Goal: Information Seeking & Learning: Learn about a topic

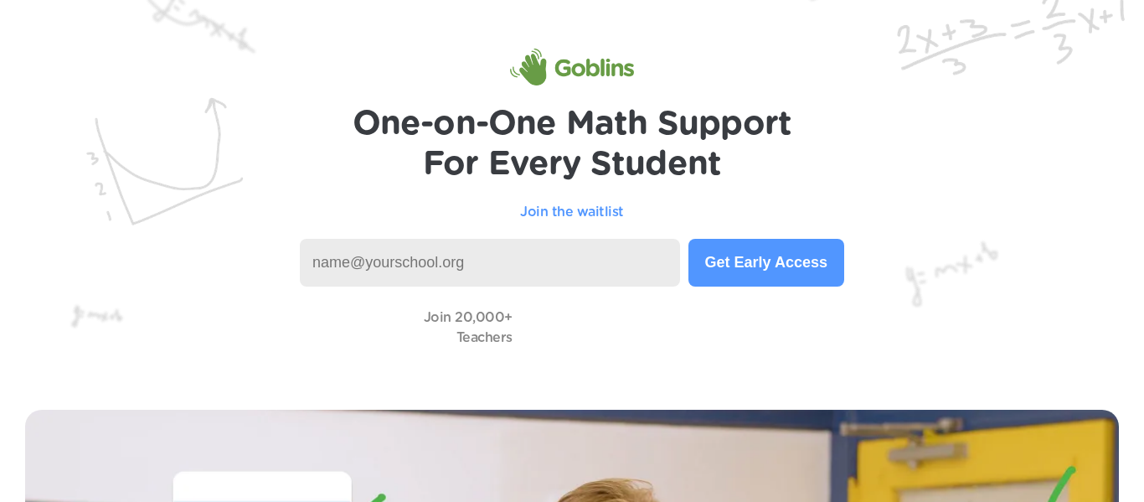
scroll to position [36, 0]
click at [561, 219] on p "Join the waitlist" at bounding box center [572, 213] width 104 height 20
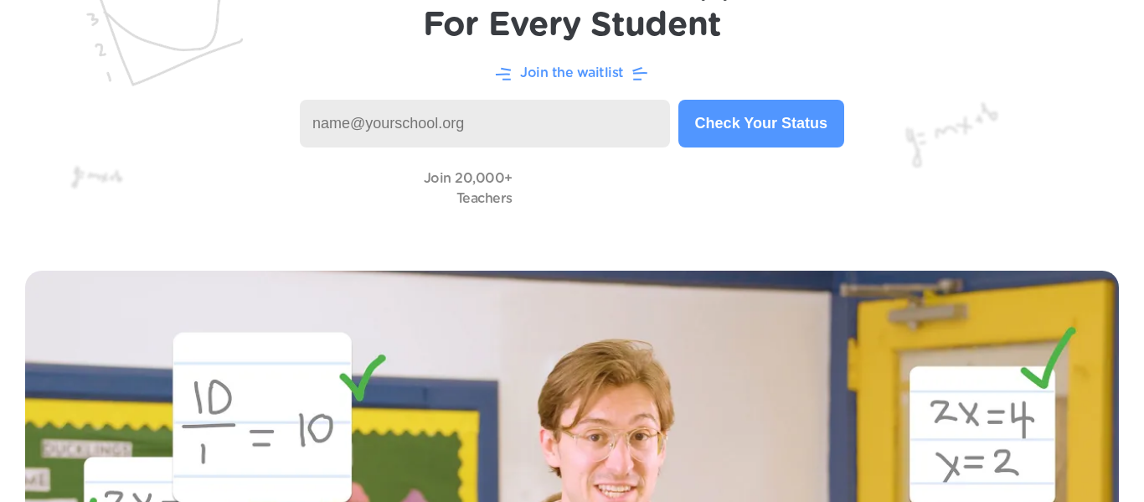
scroll to position [0, 0]
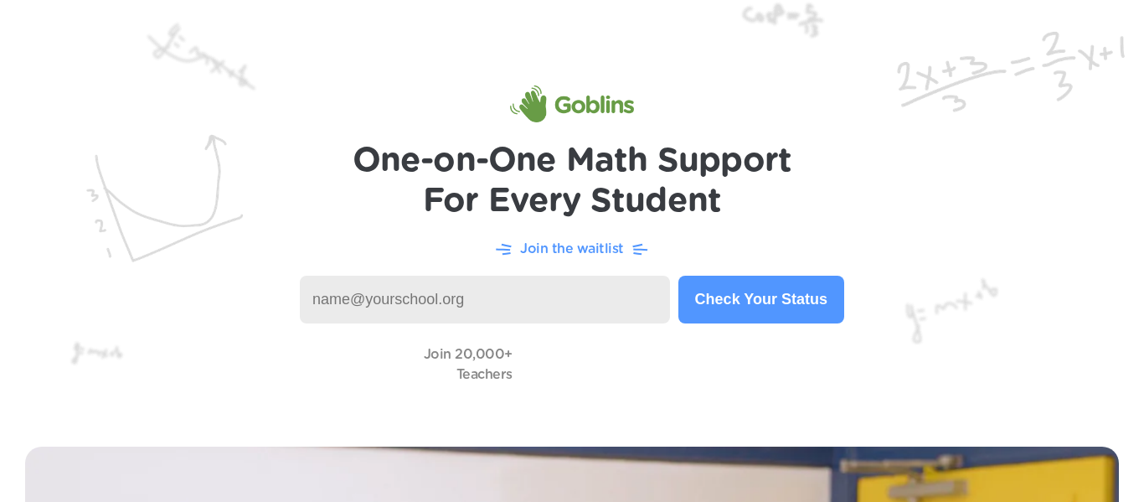
click at [432, 176] on h1 "One-on-One Math Support For Every Student" at bounding box center [573, 181] width 440 height 80
click at [477, 291] on input at bounding box center [485, 300] width 370 height 48
click at [356, 113] on img at bounding box center [572, 210] width 1144 height 421
click at [520, 276] on input at bounding box center [485, 300] width 370 height 48
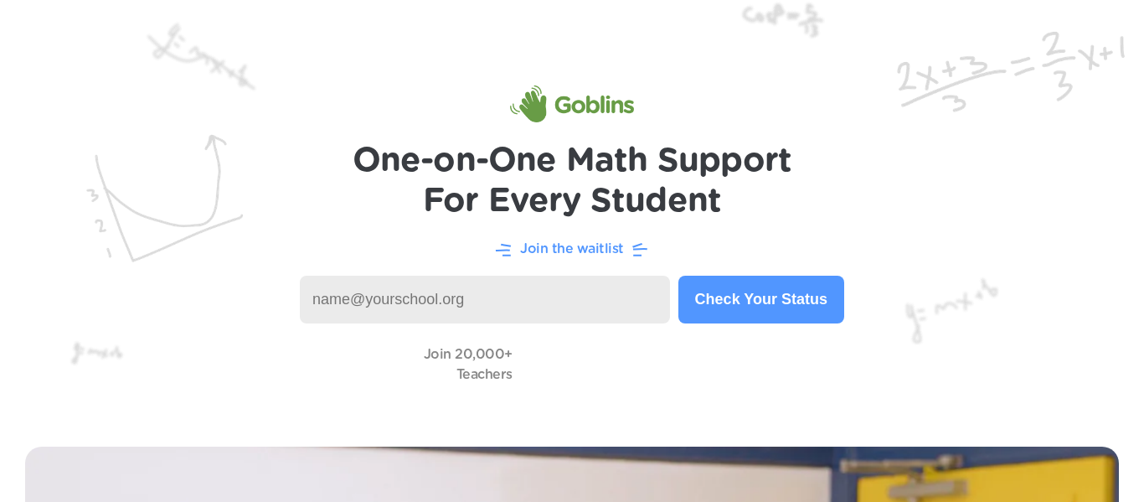
click at [711, 291] on button "Check Your Status" at bounding box center [761, 300] width 166 height 48
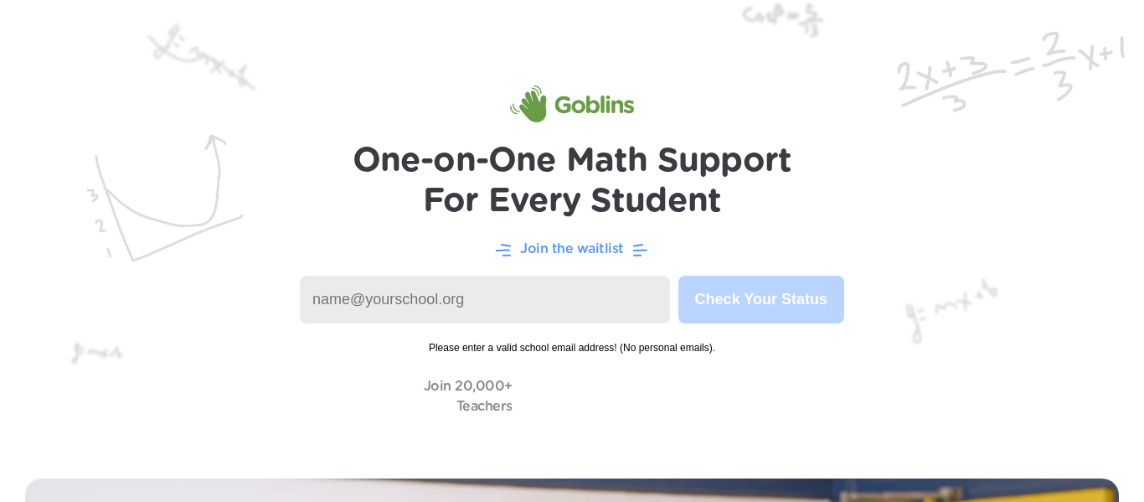
click at [550, 248] on p "Join the waitlist" at bounding box center [572, 249] width 104 height 20
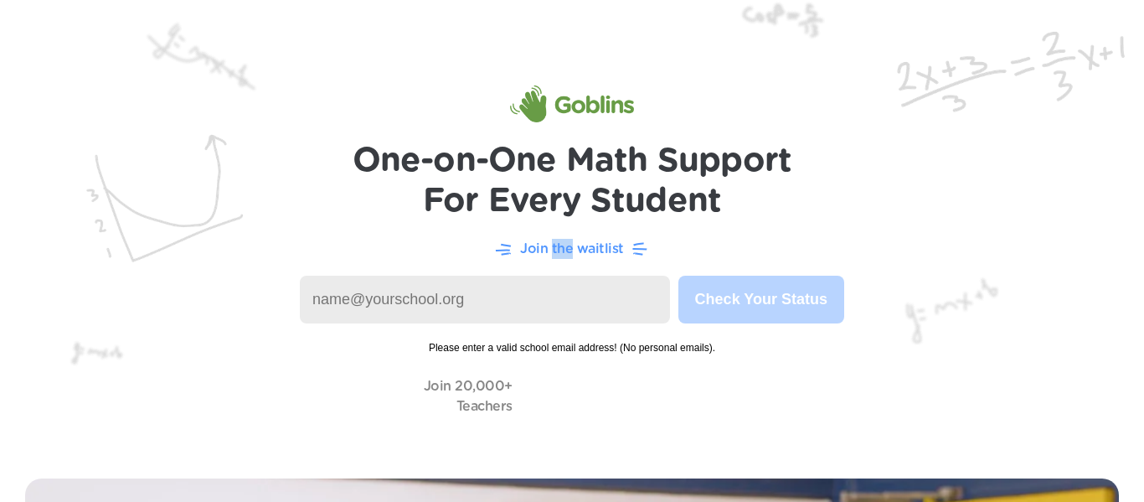
click at [550, 248] on p "Join the waitlist" at bounding box center [572, 249] width 104 height 20
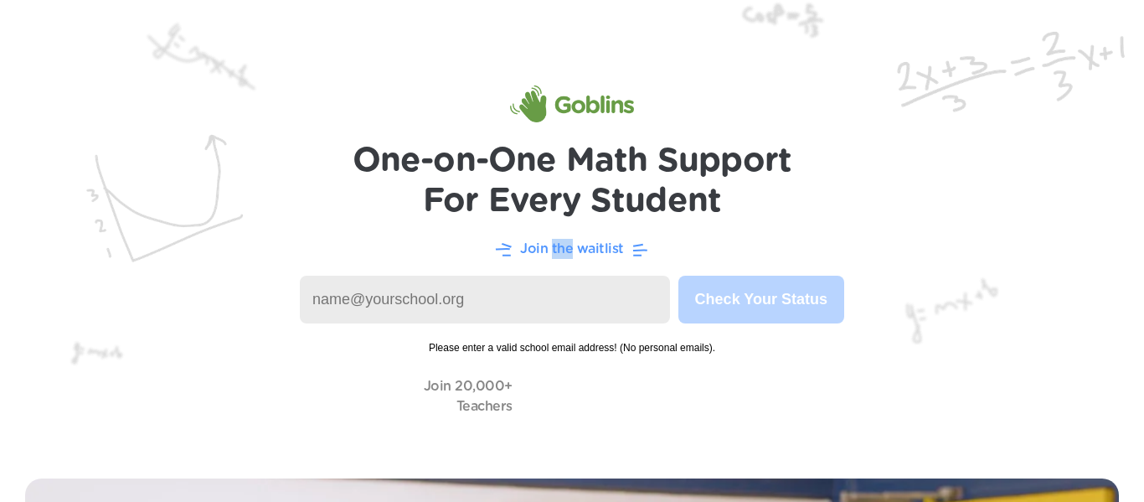
click at [550, 248] on p "Join the waitlist" at bounding box center [572, 249] width 104 height 20
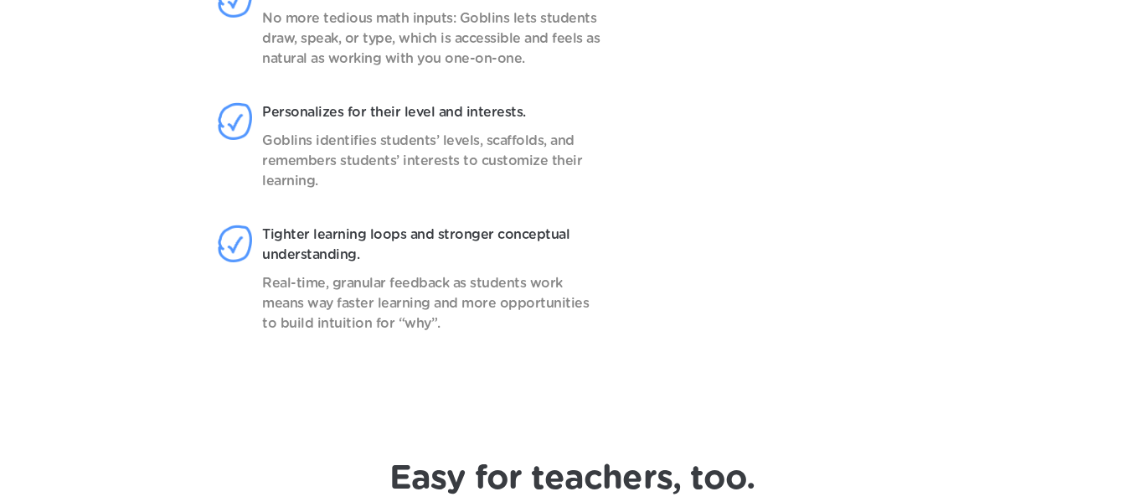
scroll to position [1514, 0]
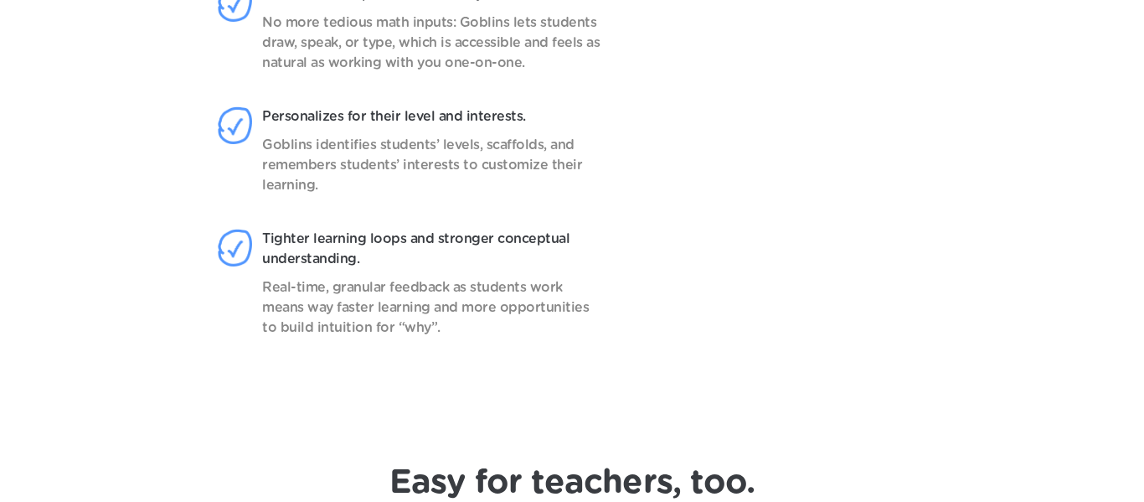
click at [852, 344] on video at bounding box center [795, 178] width 265 height 418
click at [847, 178] on video at bounding box center [795, 178] width 265 height 418
click at [863, 147] on video at bounding box center [795, 178] width 265 height 418
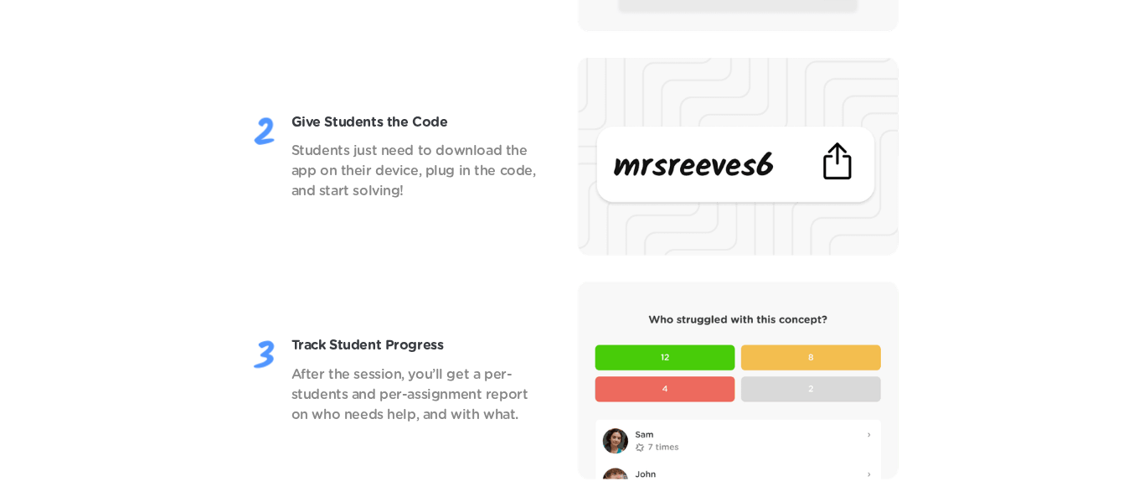
click at [823, 266] on div "Pick a Topic Pull from our database of topics full of expert-crafted and standa…" at bounding box center [571, 155] width 1077 height 638
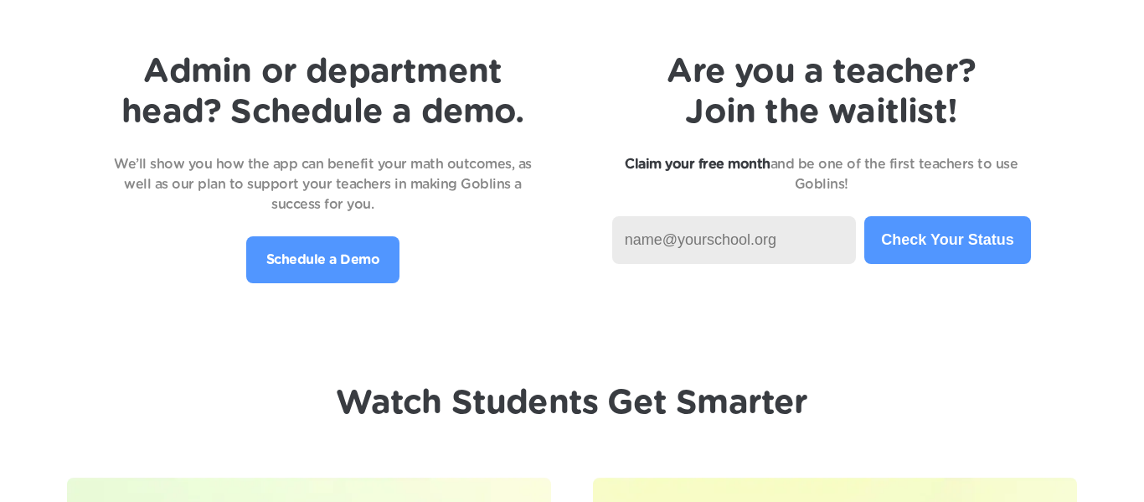
scroll to position [3575, 0]
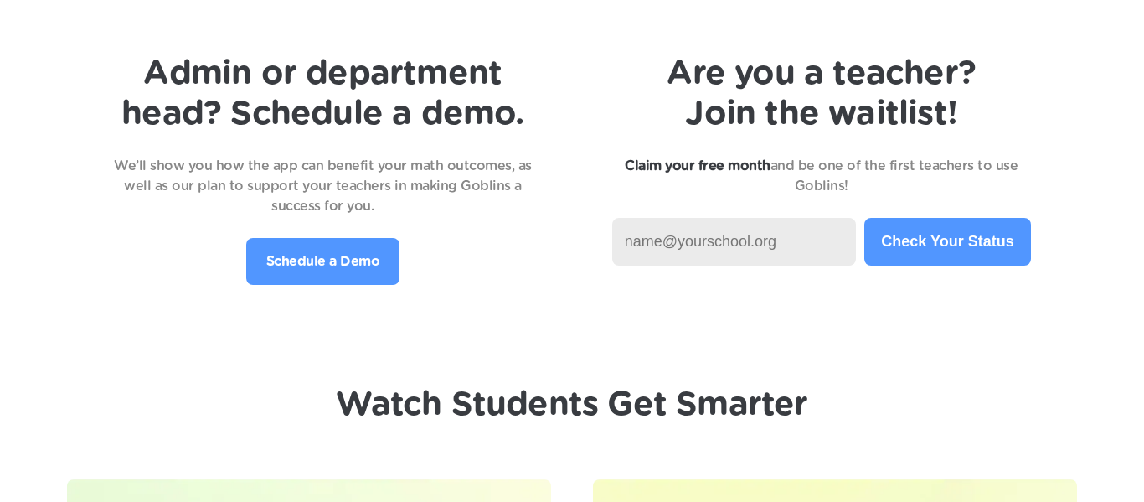
click at [750, 250] on input at bounding box center [734, 242] width 245 height 48
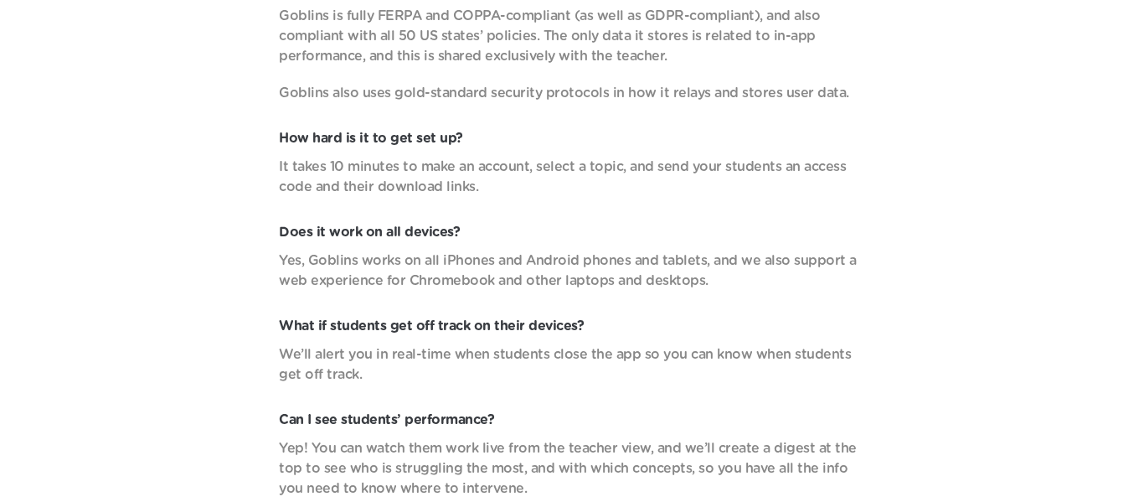
scroll to position [5722, 0]
click at [1060, 294] on div "Which classes do you support? Which curriculum? Goblins is ready to go for Pre-…" at bounding box center [571, 152] width 1077 height 692
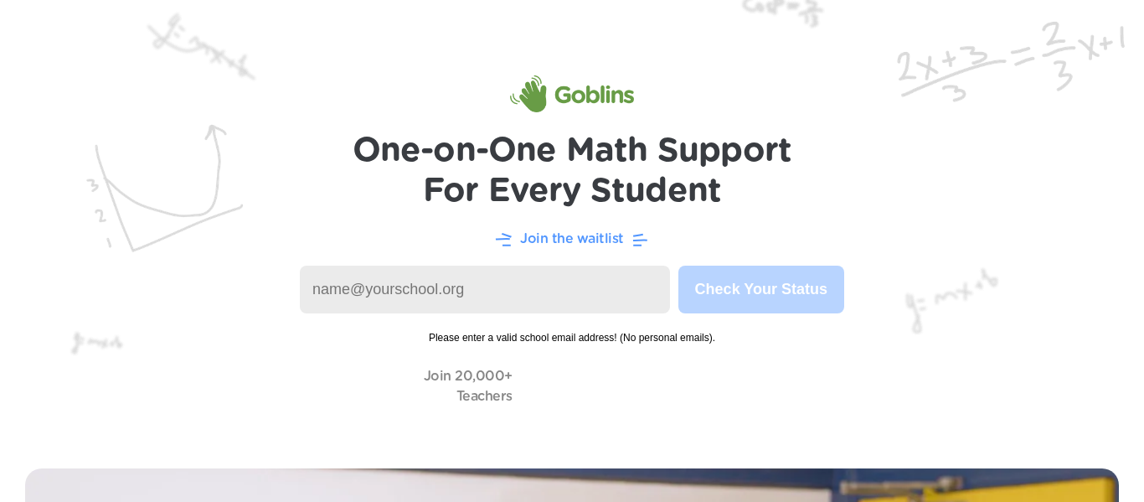
scroll to position [0, 0]
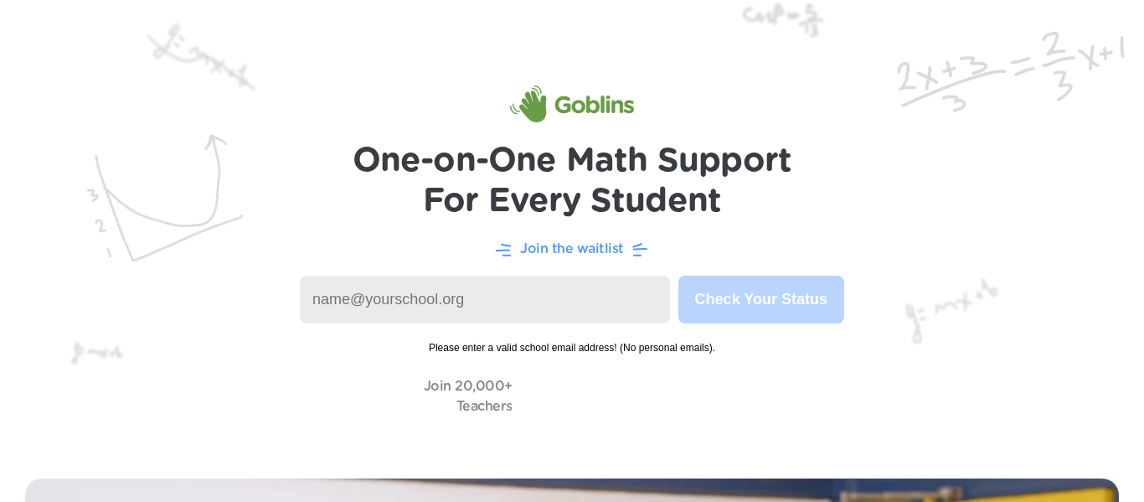
click at [42, 237] on img at bounding box center [572, 226] width 1144 height 453
